Goal: Task Accomplishment & Management: Manage account settings

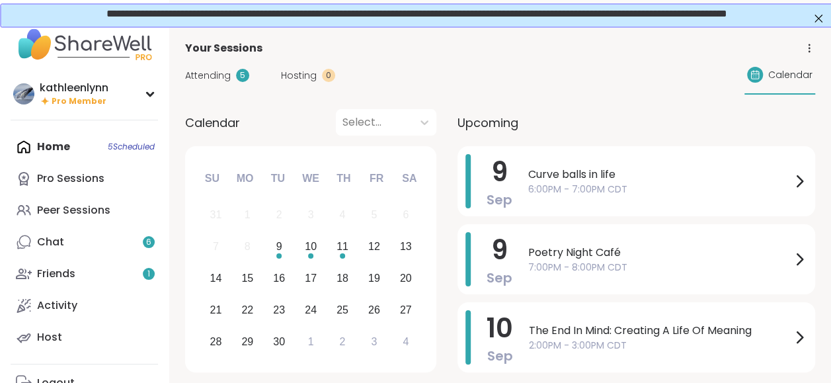
click at [221, 74] on span "Attending" at bounding box center [208, 76] width 46 height 14
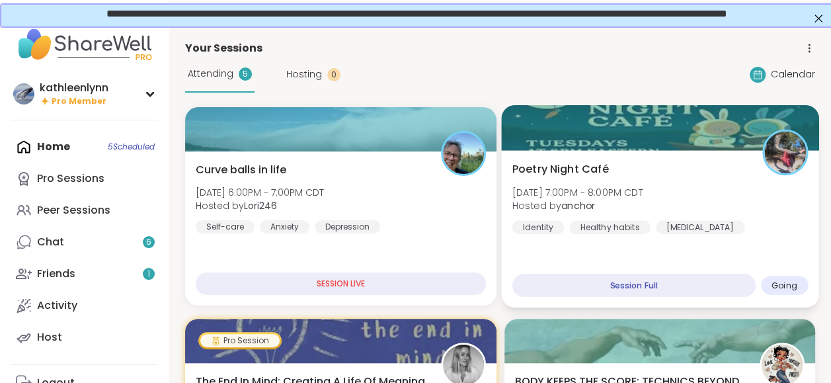
click at [554, 130] on div at bounding box center [659, 127] width 317 height 45
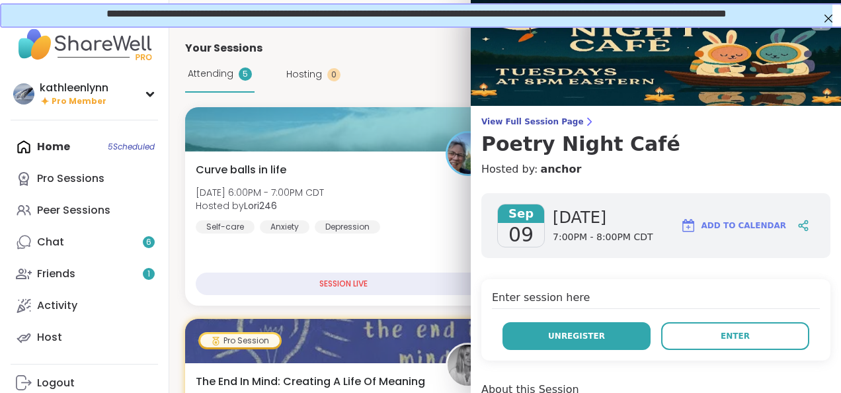
click at [537, 339] on button "Unregister" at bounding box center [576, 336] width 148 height 28
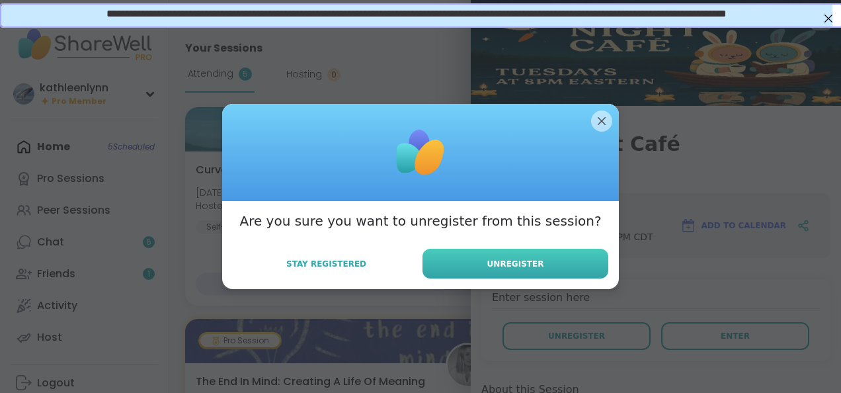
click at [519, 264] on span "Unregister" at bounding box center [515, 264] width 57 height 12
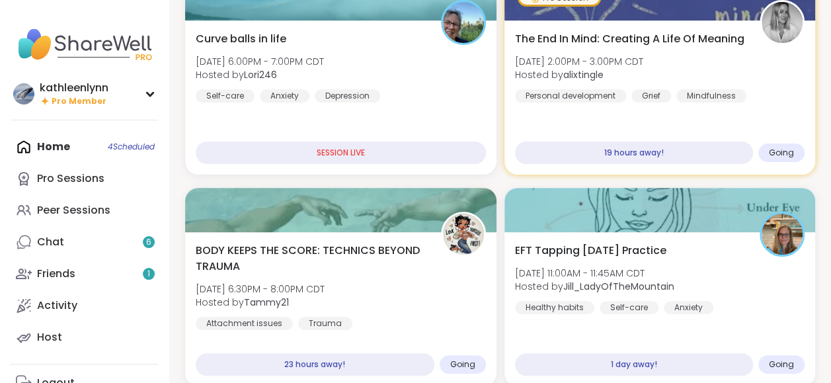
scroll to position [132, 0]
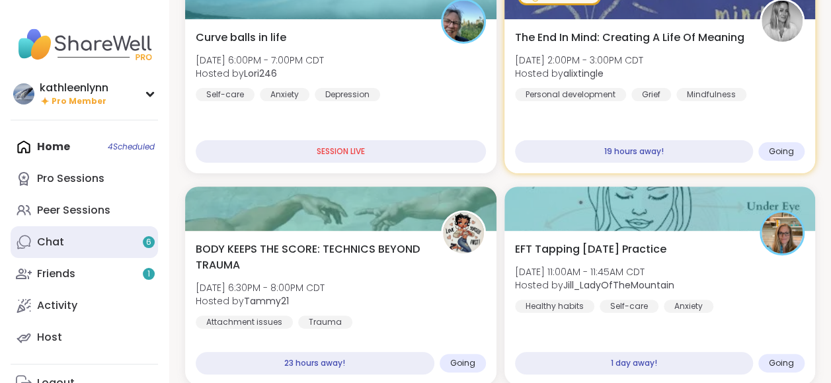
click at [77, 239] on link "Chat 6" at bounding box center [84, 242] width 147 height 32
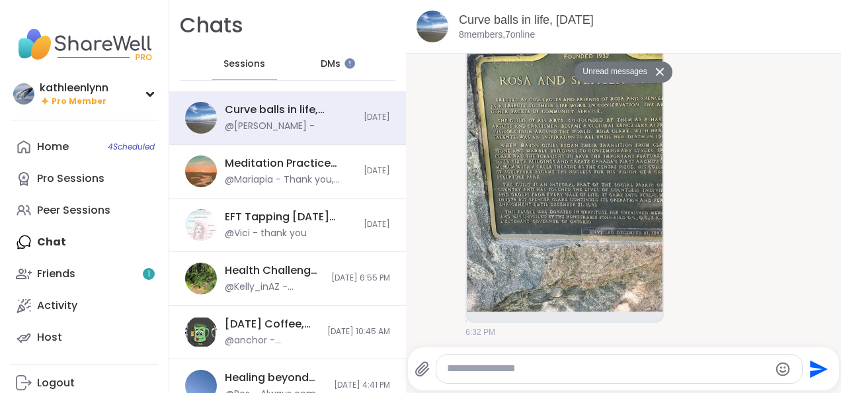
click at [655, 69] on icon at bounding box center [659, 71] width 9 height 9
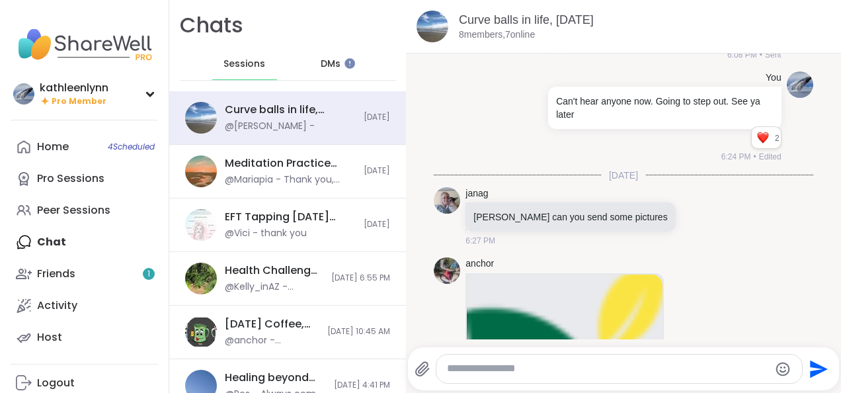
scroll to position [22, 0]
